Goal: Use online tool/utility

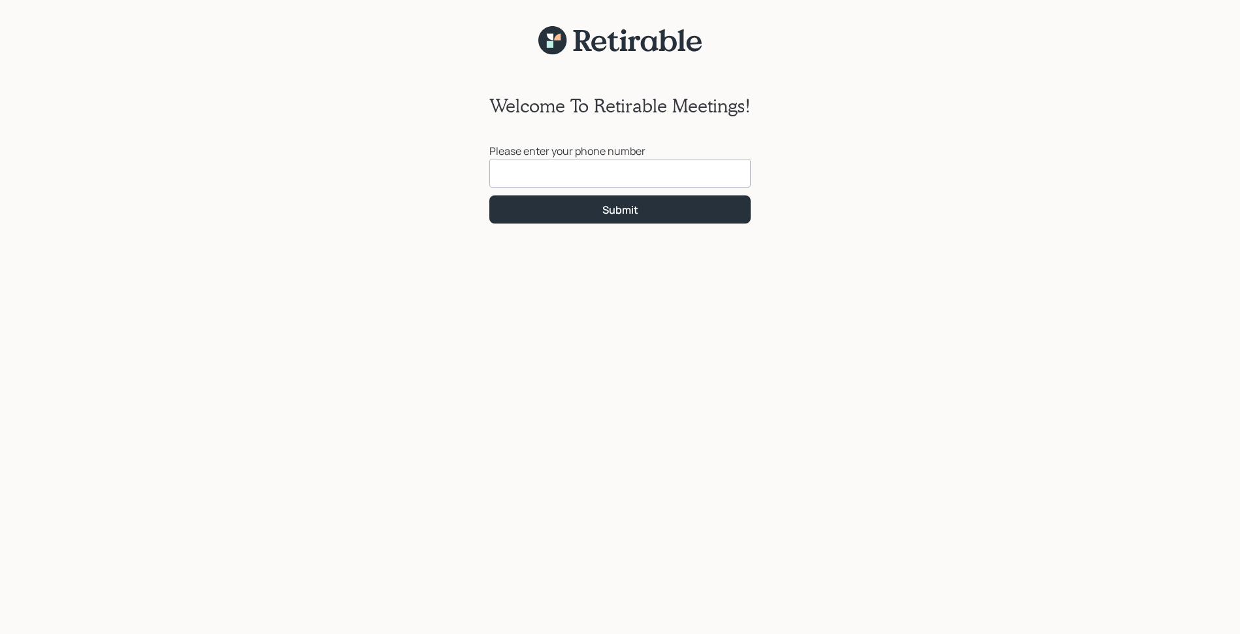
click at [522, 173] on input at bounding box center [619, 173] width 261 height 29
drag, startPoint x: 533, startPoint y: 184, endPoint x: 563, endPoint y: 207, distance: 37.8
click at [563, 207] on form "[PHONE_NUMBER] Submit" at bounding box center [619, 191] width 261 height 65
type input "[PHONE_NUMBER]"
click at [588, 210] on button "Submit" at bounding box center [619, 209] width 261 height 28
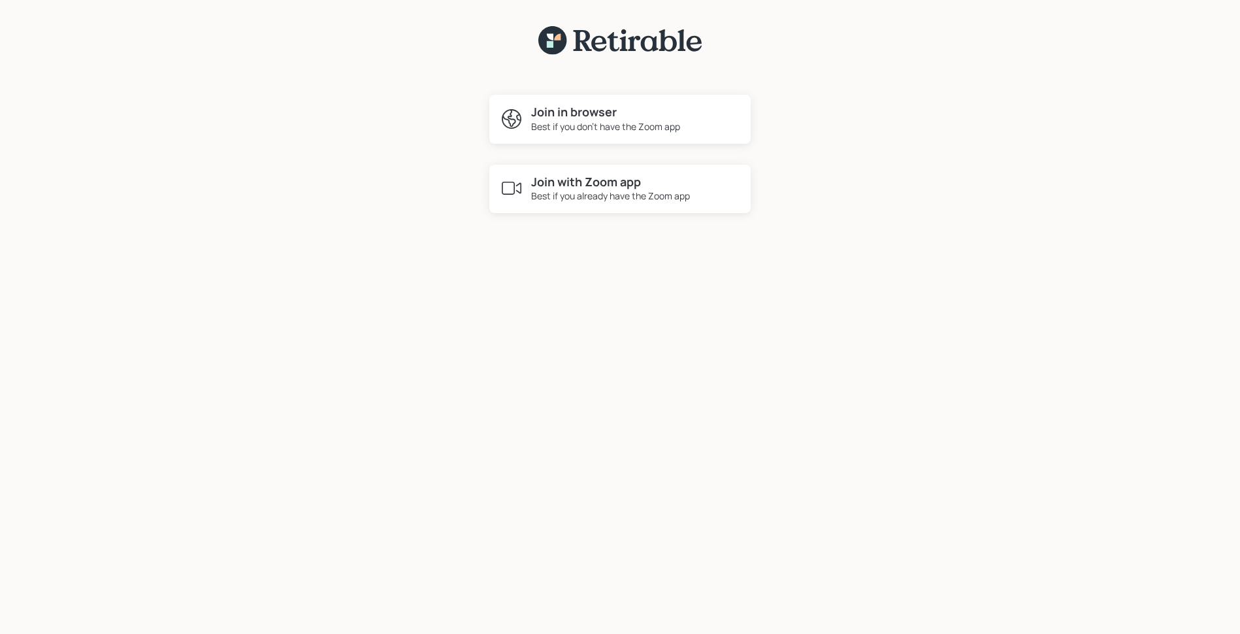
click at [587, 127] on div "Best if you don't have the Zoom app" at bounding box center [605, 127] width 149 height 14
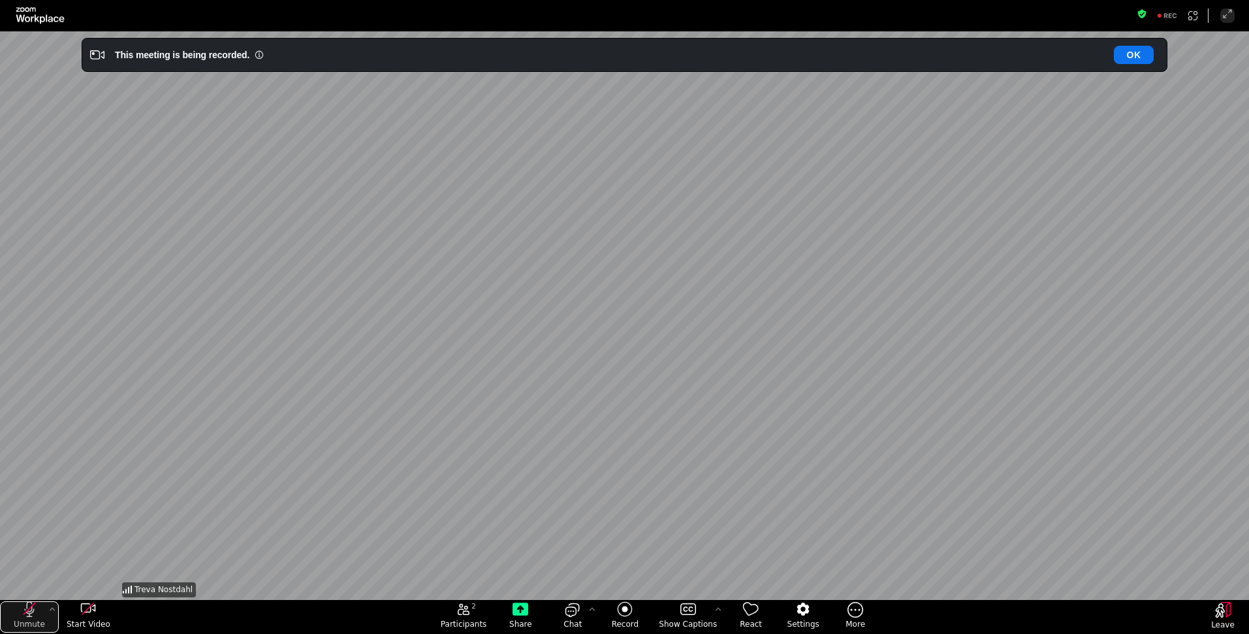
click at [30, 607] on icon "unmute my microphone" at bounding box center [29, 608] width 11 height 11
click at [1127, 52] on button "OK" at bounding box center [1134, 55] width 40 height 18
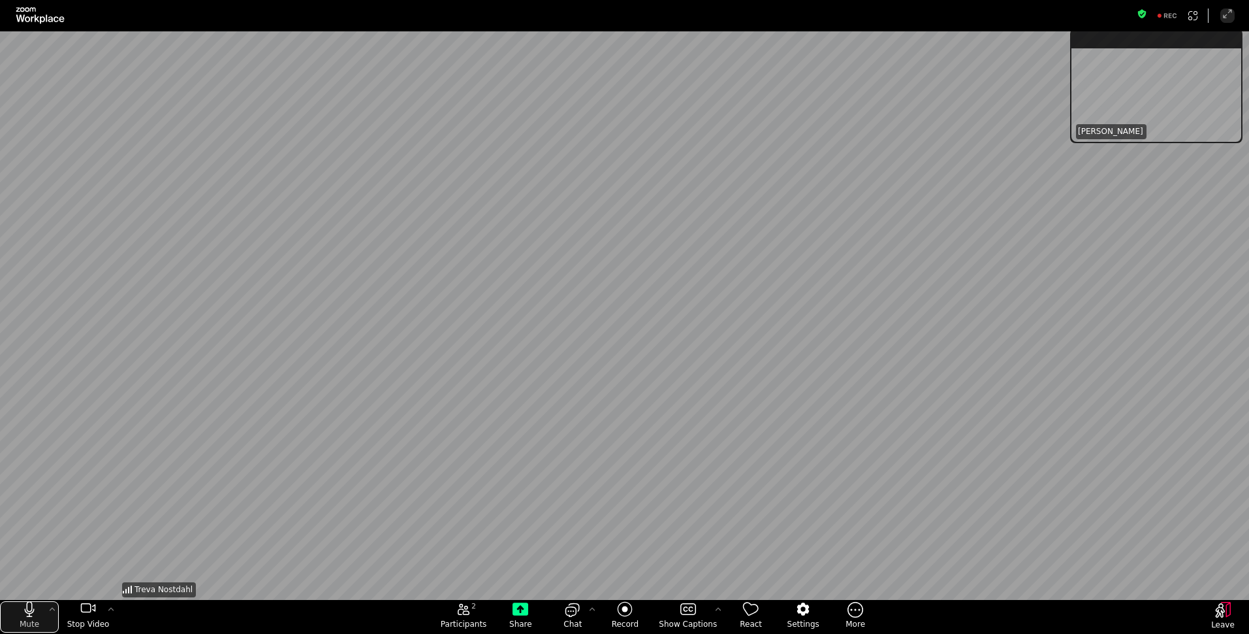
click at [29, 607] on div "mute my microphone" at bounding box center [29, 607] width 5 height 10
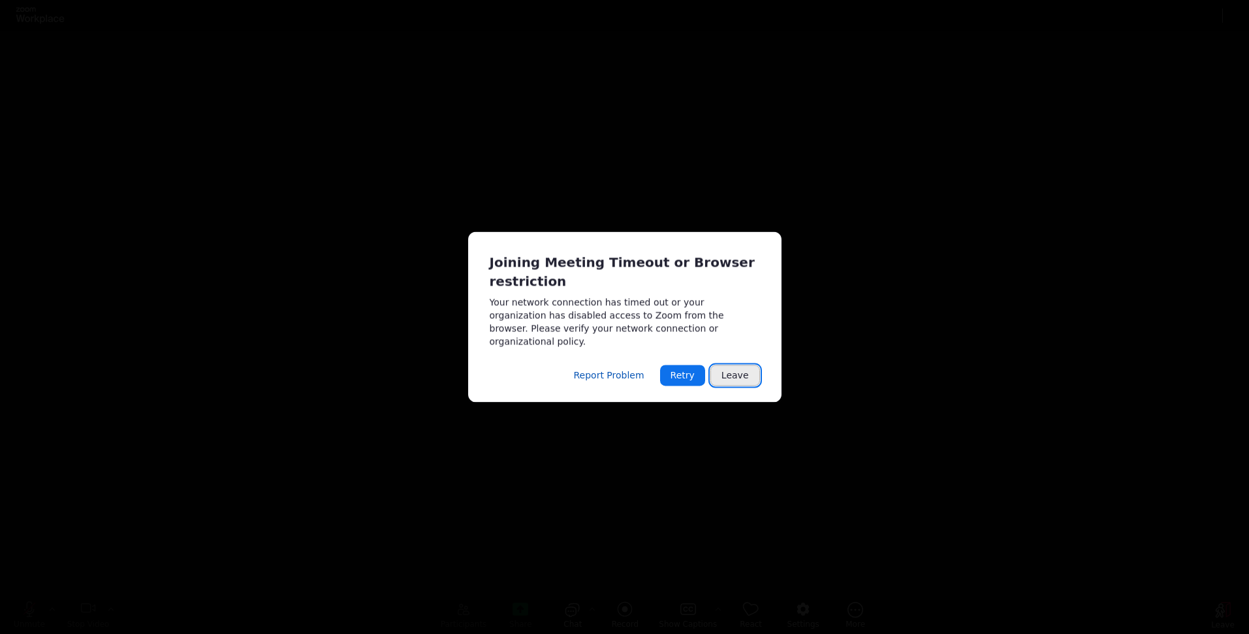
click at [732, 367] on button "Leave" at bounding box center [736, 375] width 50 height 21
